Goal: Navigation & Orientation: Find specific page/section

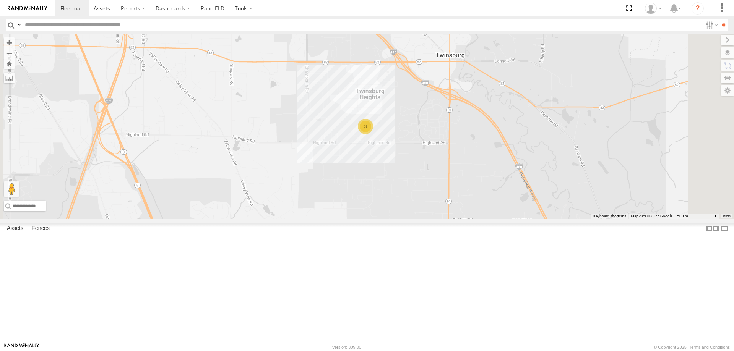
click at [0, 0] on link at bounding box center [0, 0] width 0 height 0
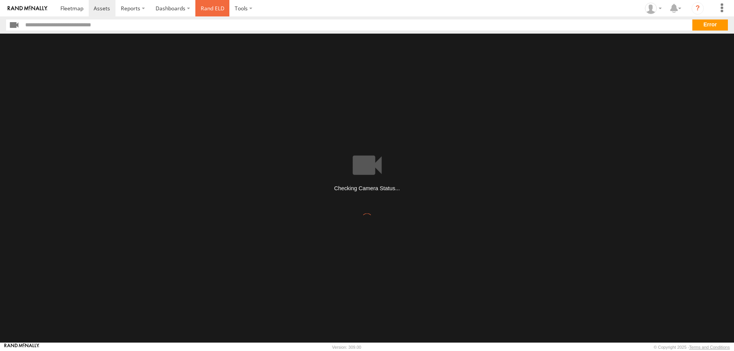
click at [204, 7] on link "Rand ELD" at bounding box center [212, 8] width 34 height 16
click at [79, 8] on span at bounding box center [71, 8] width 23 height 7
